Goal: Find specific page/section

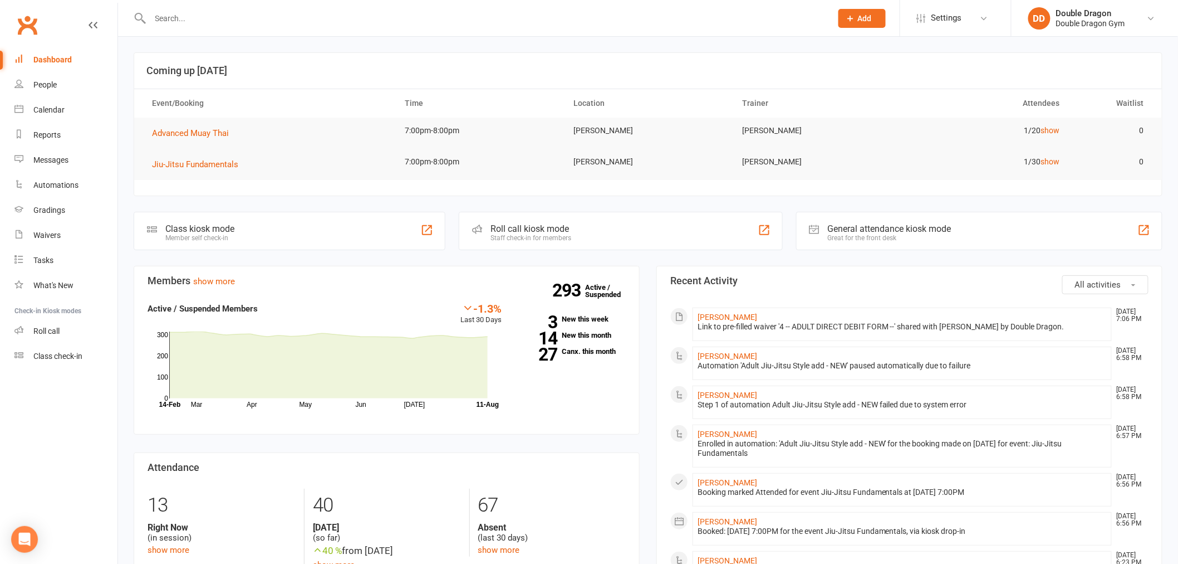
click at [162, 21] on input "text" at bounding box center [485, 19] width 677 height 16
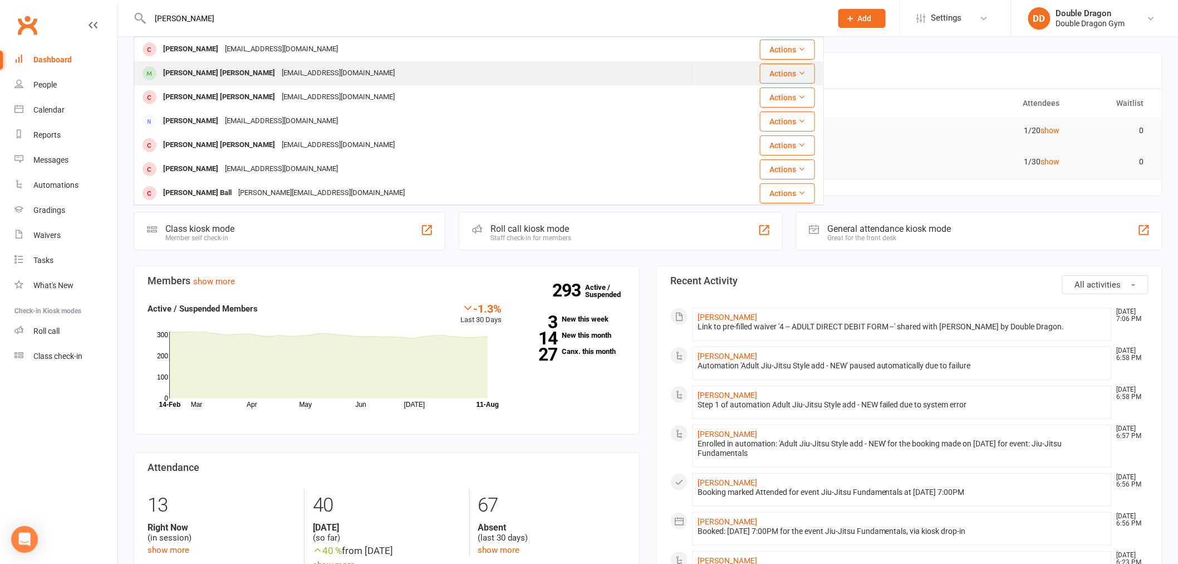
type input "[PERSON_NAME]"
click at [278, 79] on div "[EMAIL_ADDRESS][DOMAIN_NAME]" at bounding box center [338, 73] width 120 height 16
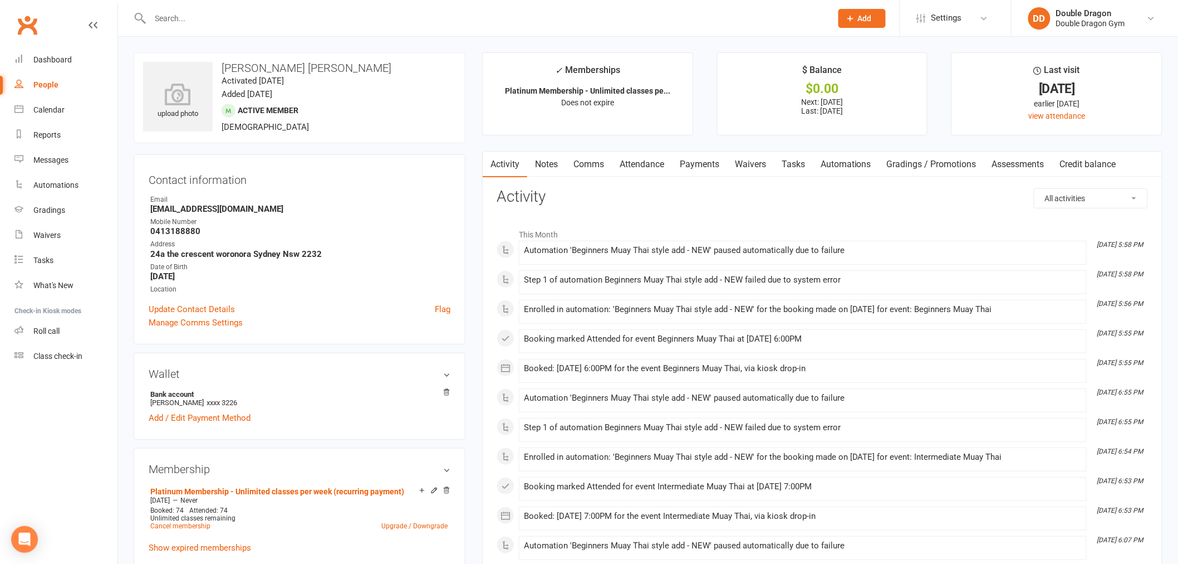
click at [256, 26] on div at bounding box center [479, 18] width 691 height 36
click at [251, 19] on input "text" at bounding box center [485, 19] width 677 height 16
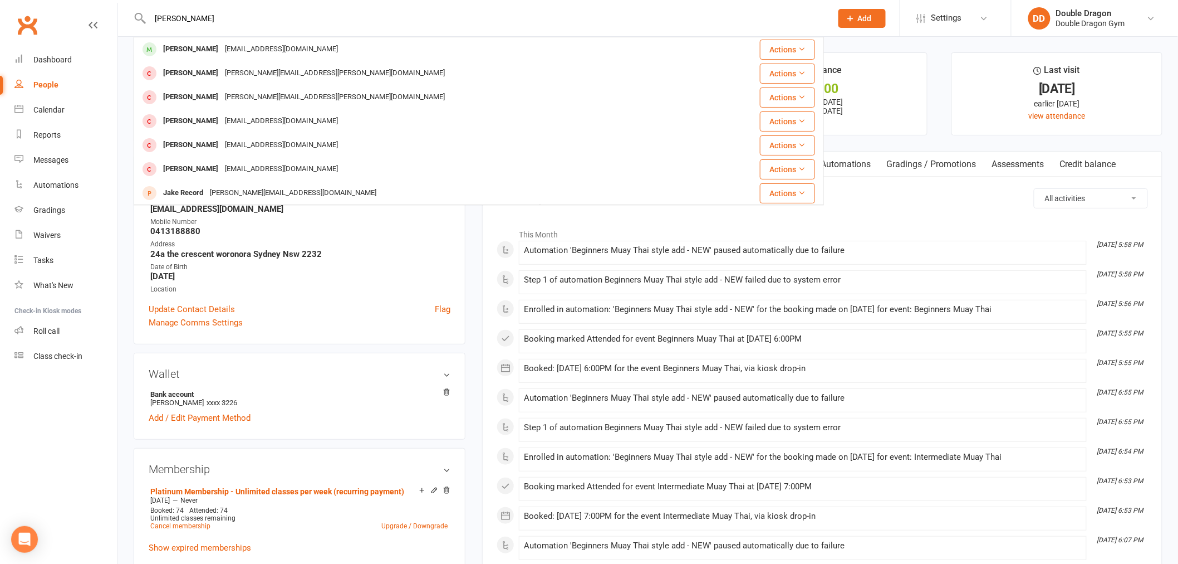
type input "[PERSON_NAME]"
click at [244, 53] on div "[EMAIL_ADDRESS][DOMAIN_NAME]" at bounding box center [282, 49] width 120 height 16
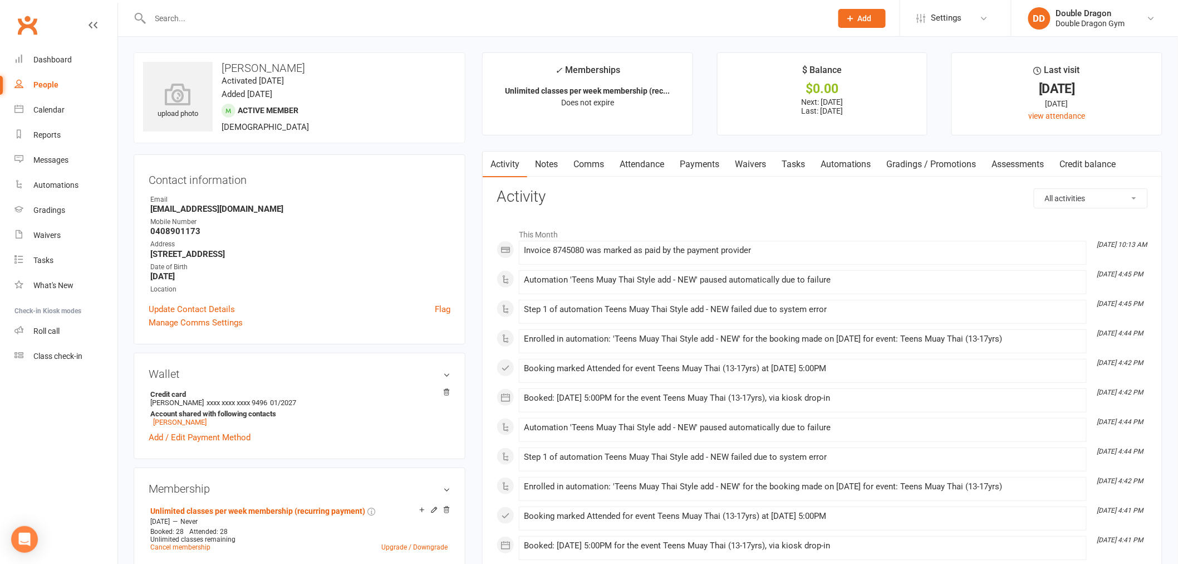
drag, startPoint x: 216, startPoint y: 22, endPoint x: 211, endPoint y: 23, distance: 5.7
click at [211, 23] on input "text" at bounding box center [485, 19] width 677 height 16
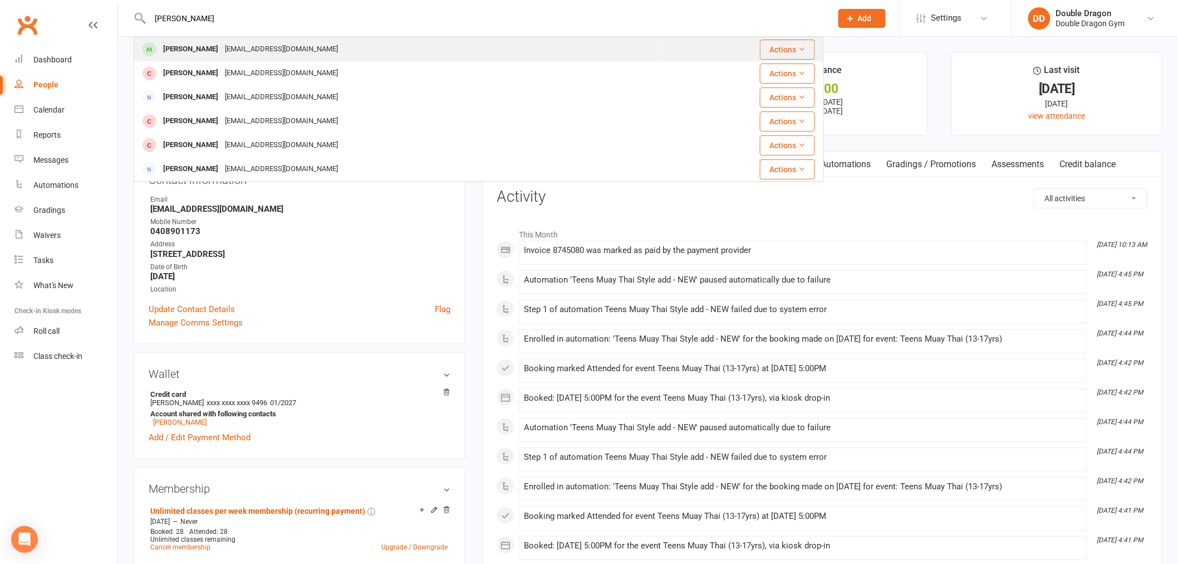
type input "[PERSON_NAME]"
click at [199, 47] on div "[PERSON_NAME]" at bounding box center [191, 49] width 62 height 16
